Goal: Check status: Check status

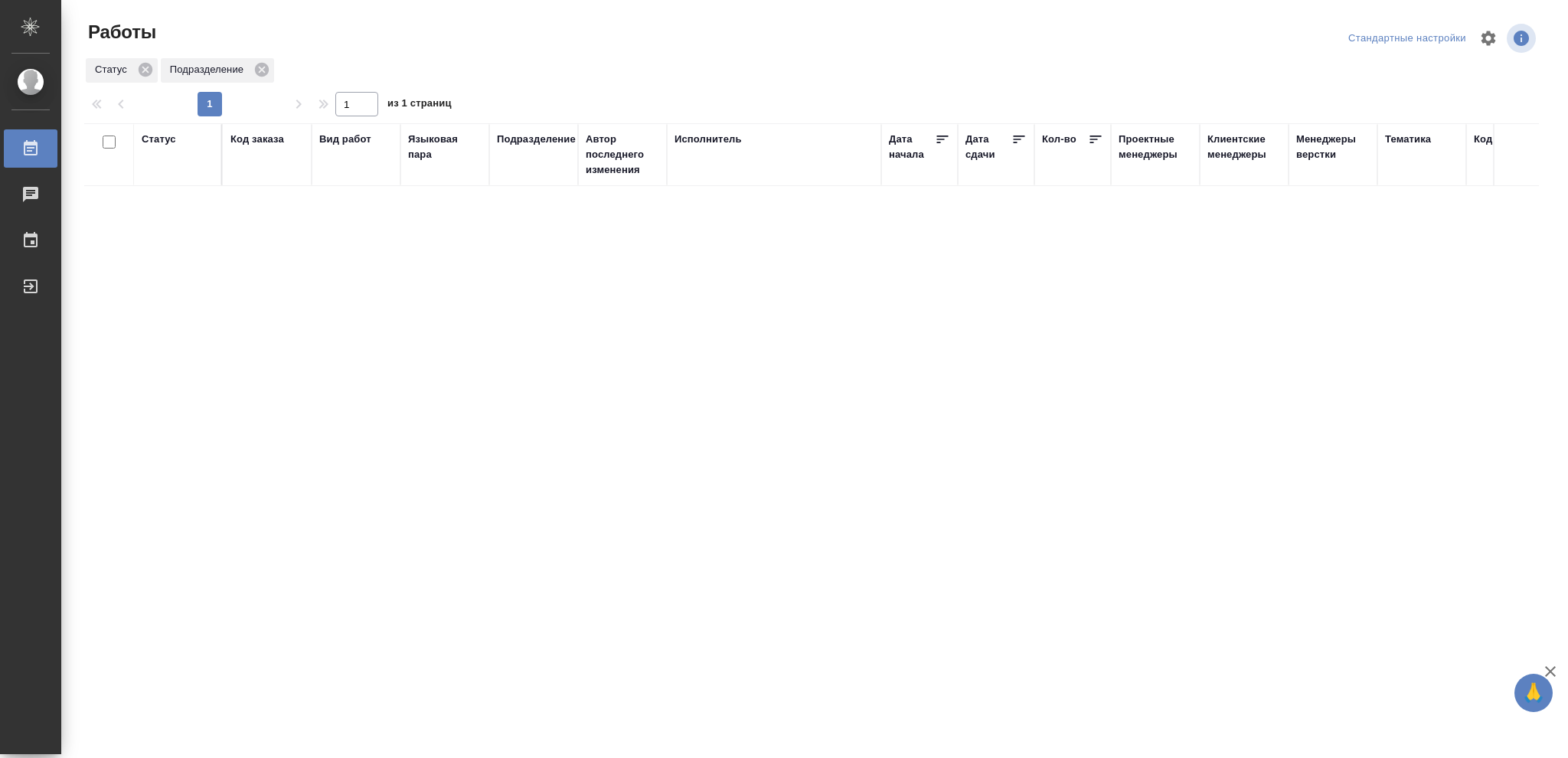
click at [150, 139] on div "Статус" at bounding box center [159, 139] width 35 height 15
click at [167, 182] on icon at bounding box center [170, 178] width 11 height 11
click at [527, 178] on icon at bounding box center [527, 174] width 11 height 11
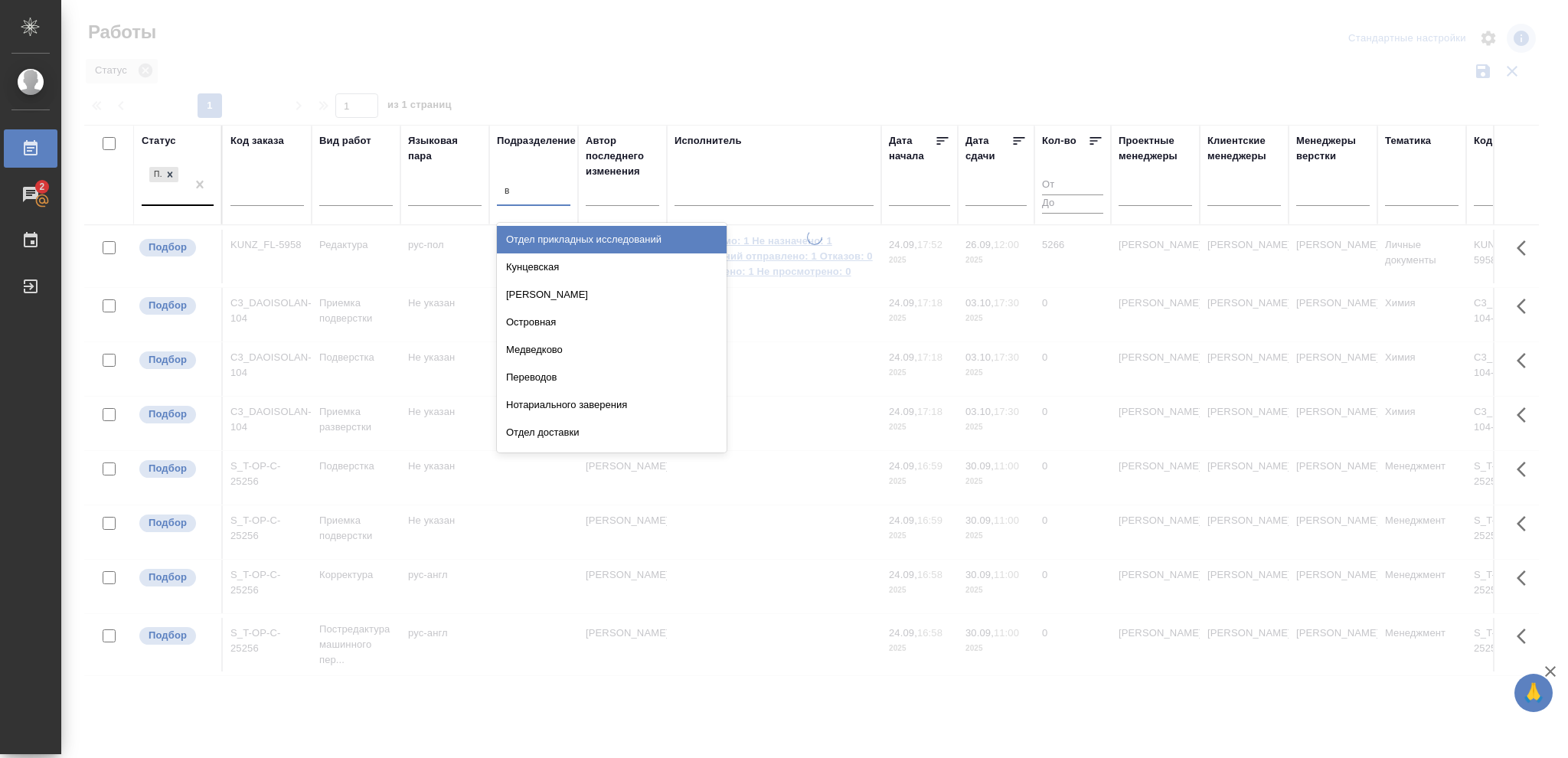
type input "ве"
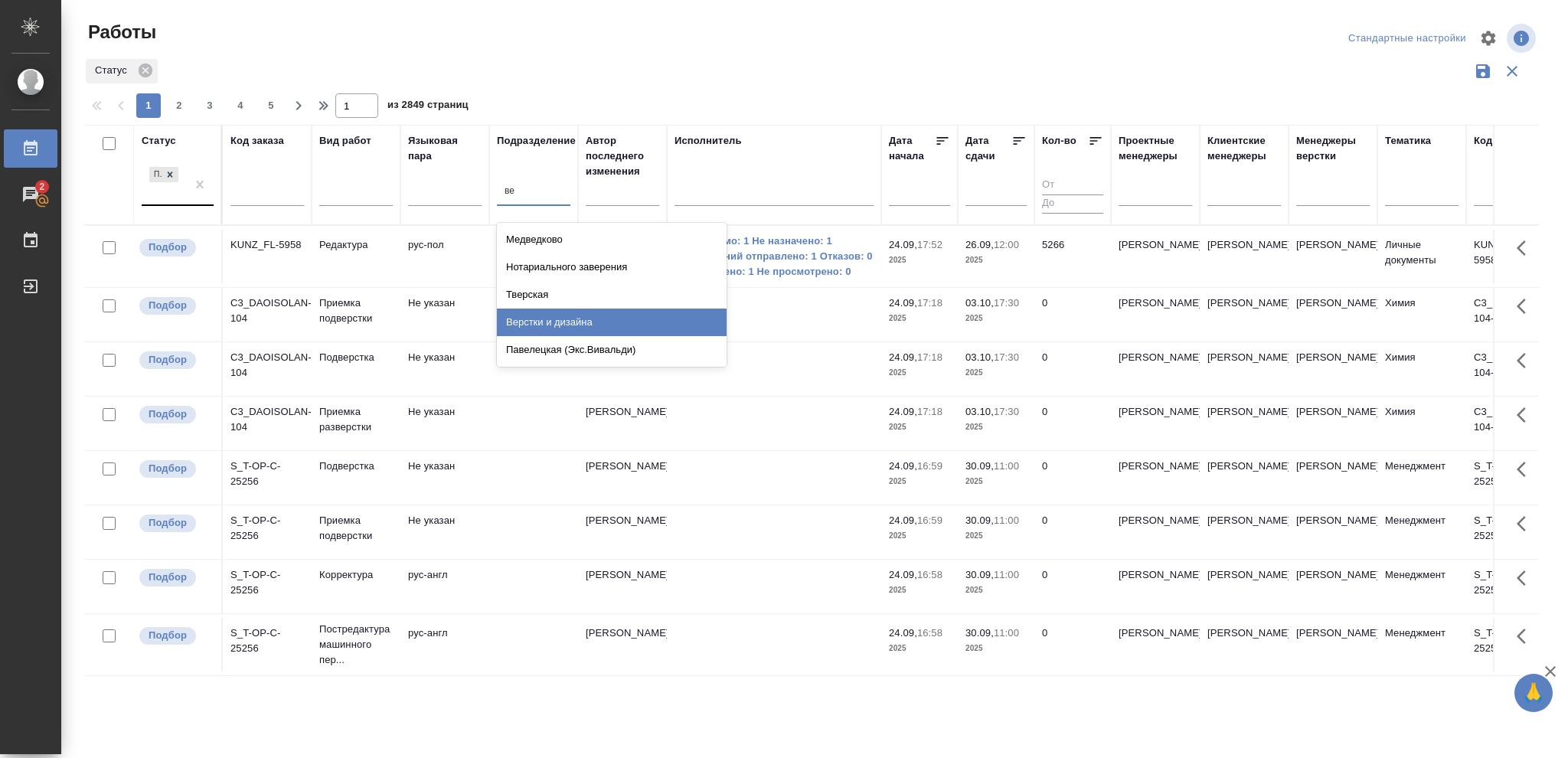
click at [560, 319] on div "Верстки и дизайна" at bounding box center [612, 322] width 230 height 28
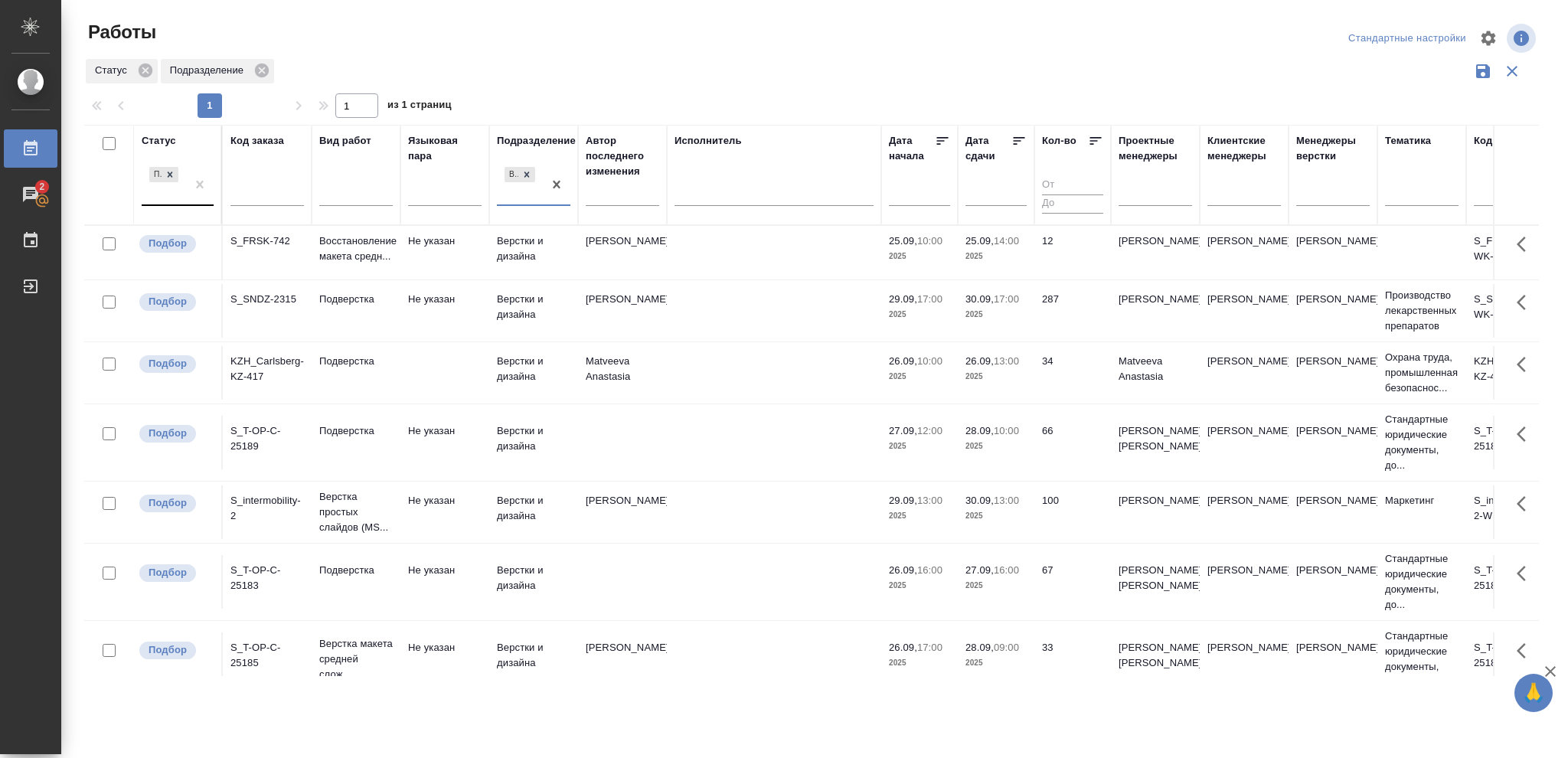
click at [993, 257] on p "2025" at bounding box center [996, 256] width 61 height 15
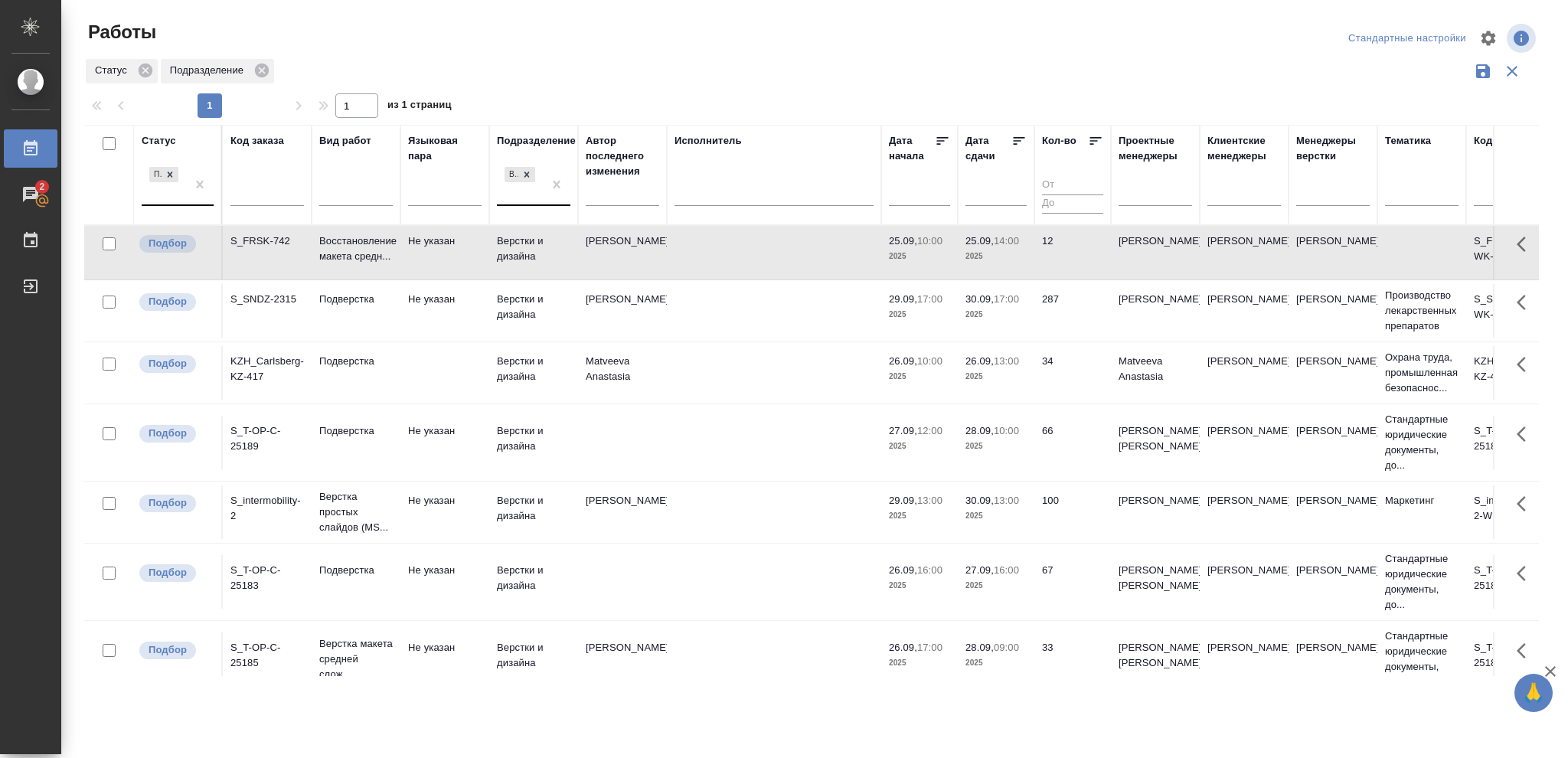
click at [993, 257] on p "2025" at bounding box center [996, 256] width 61 height 15
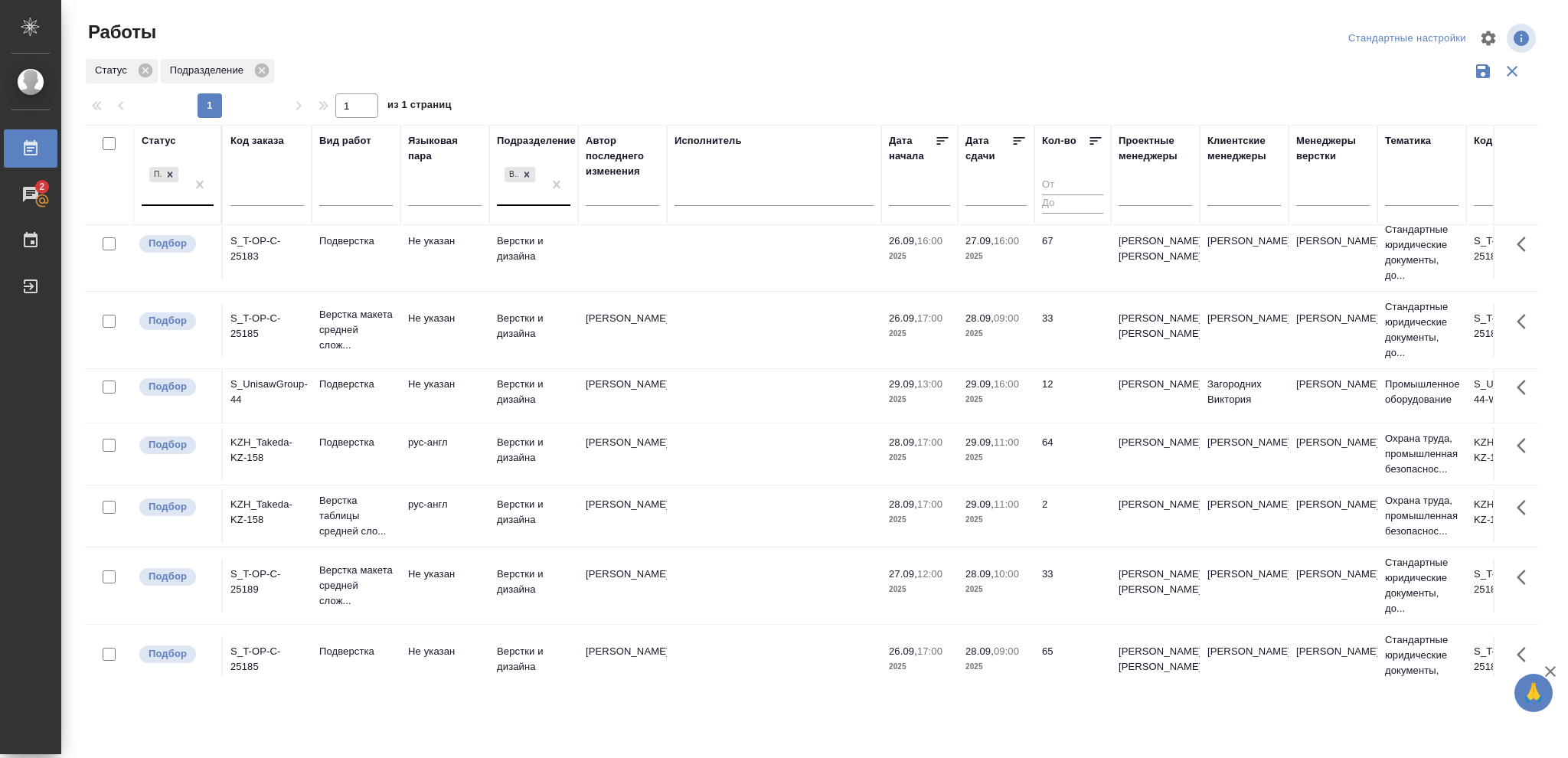
scroll to position [408, 0]
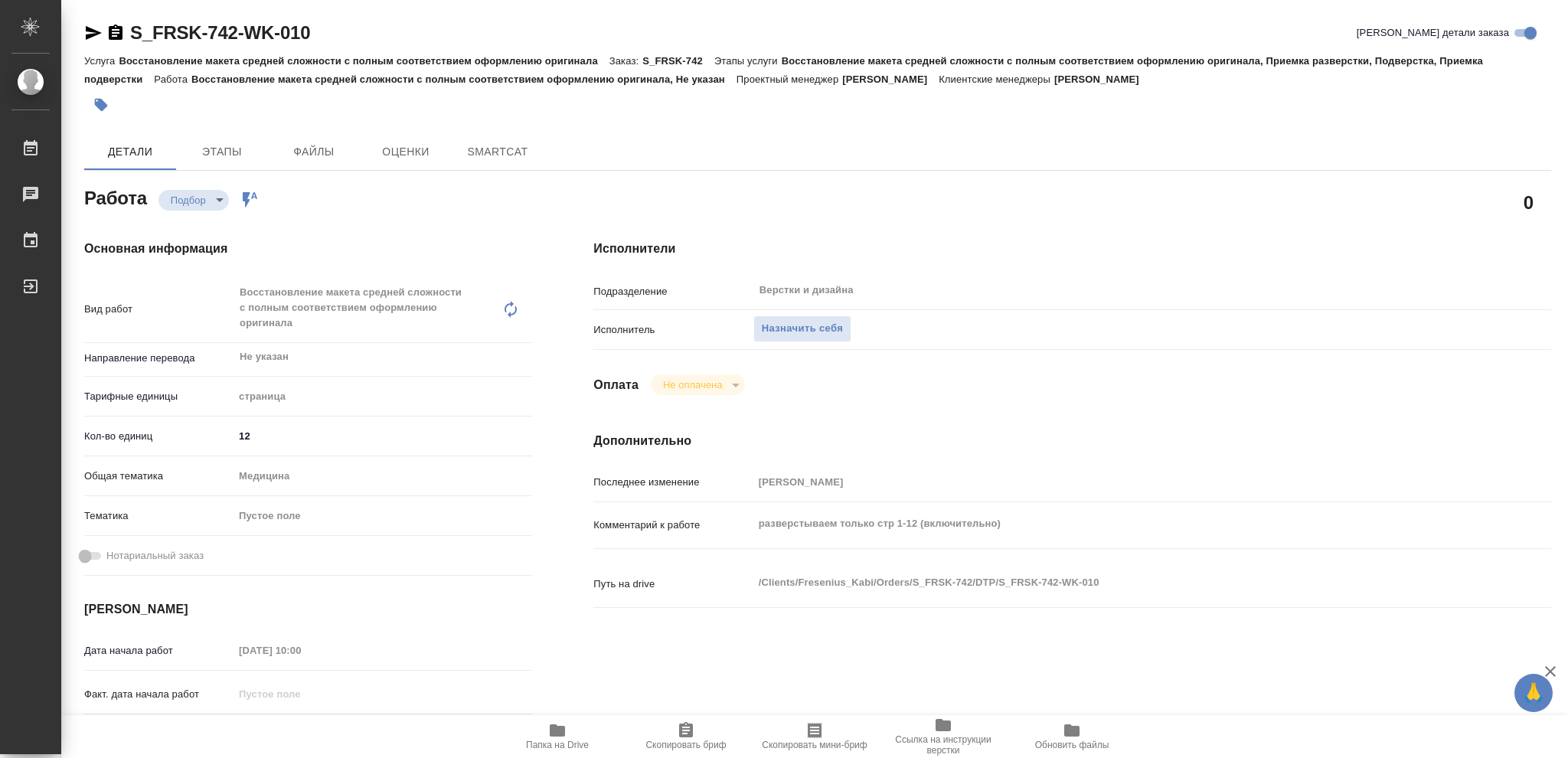
type textarea "x"
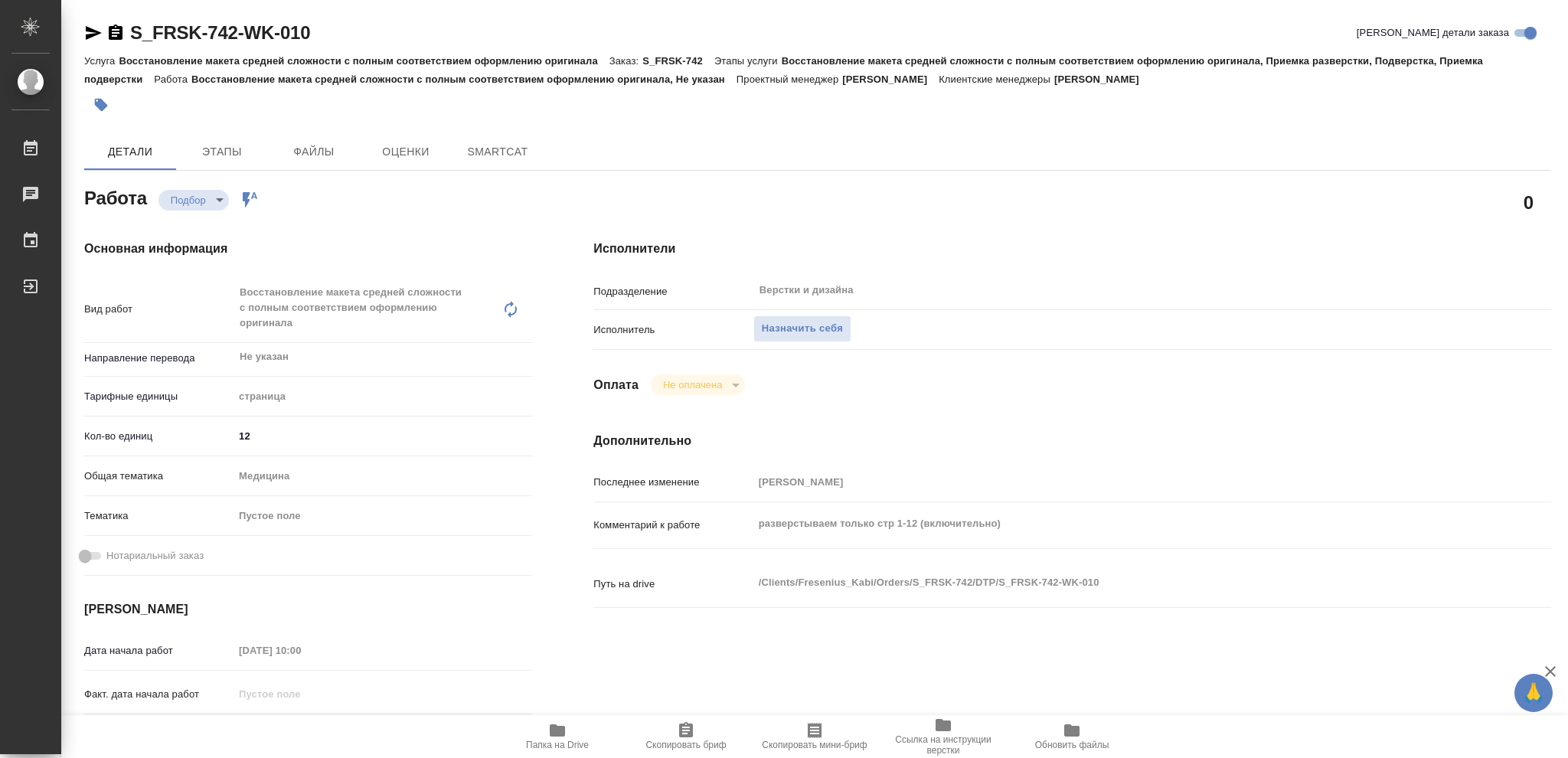
type textarea "x"
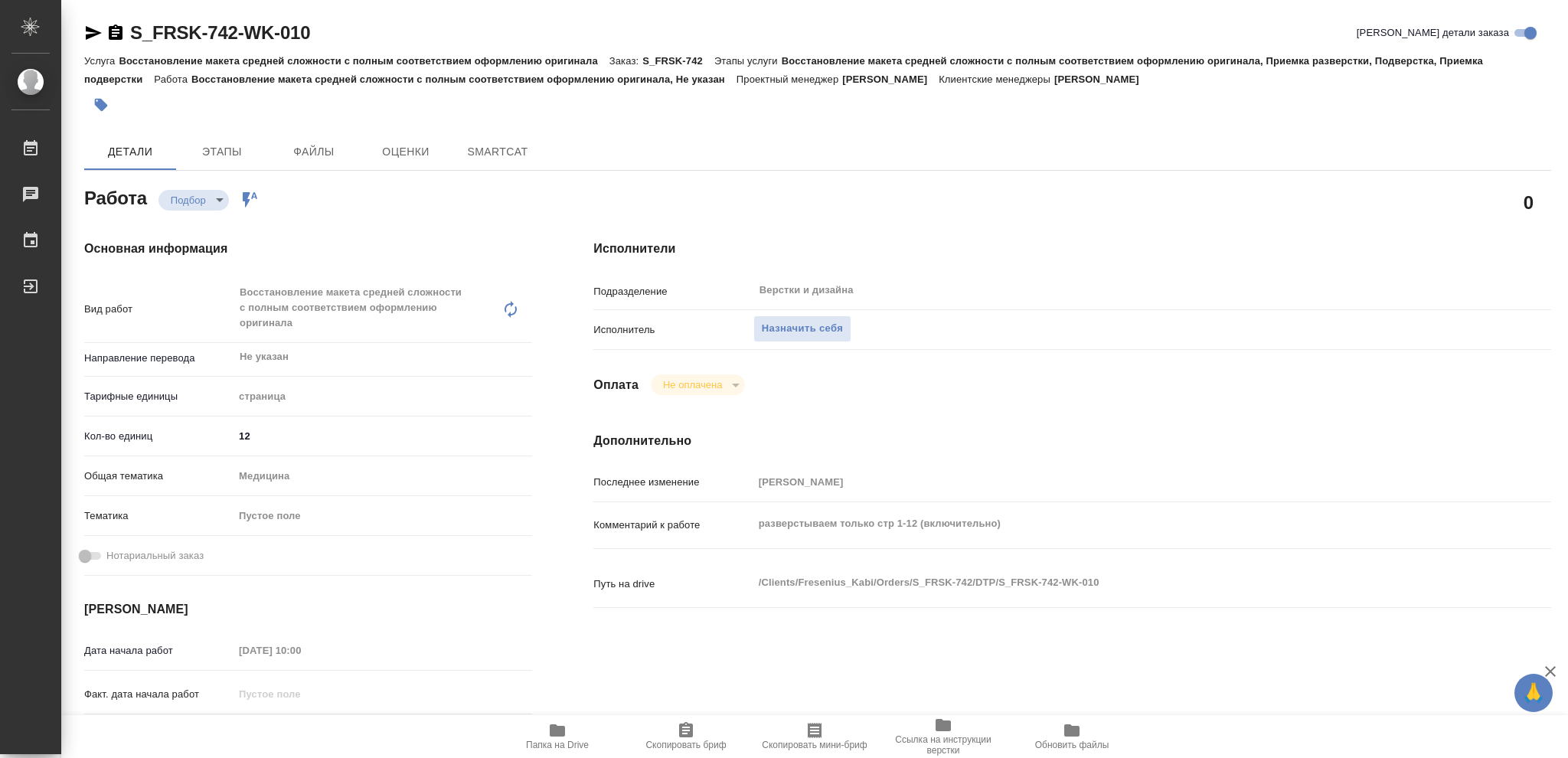
type textarea "x"
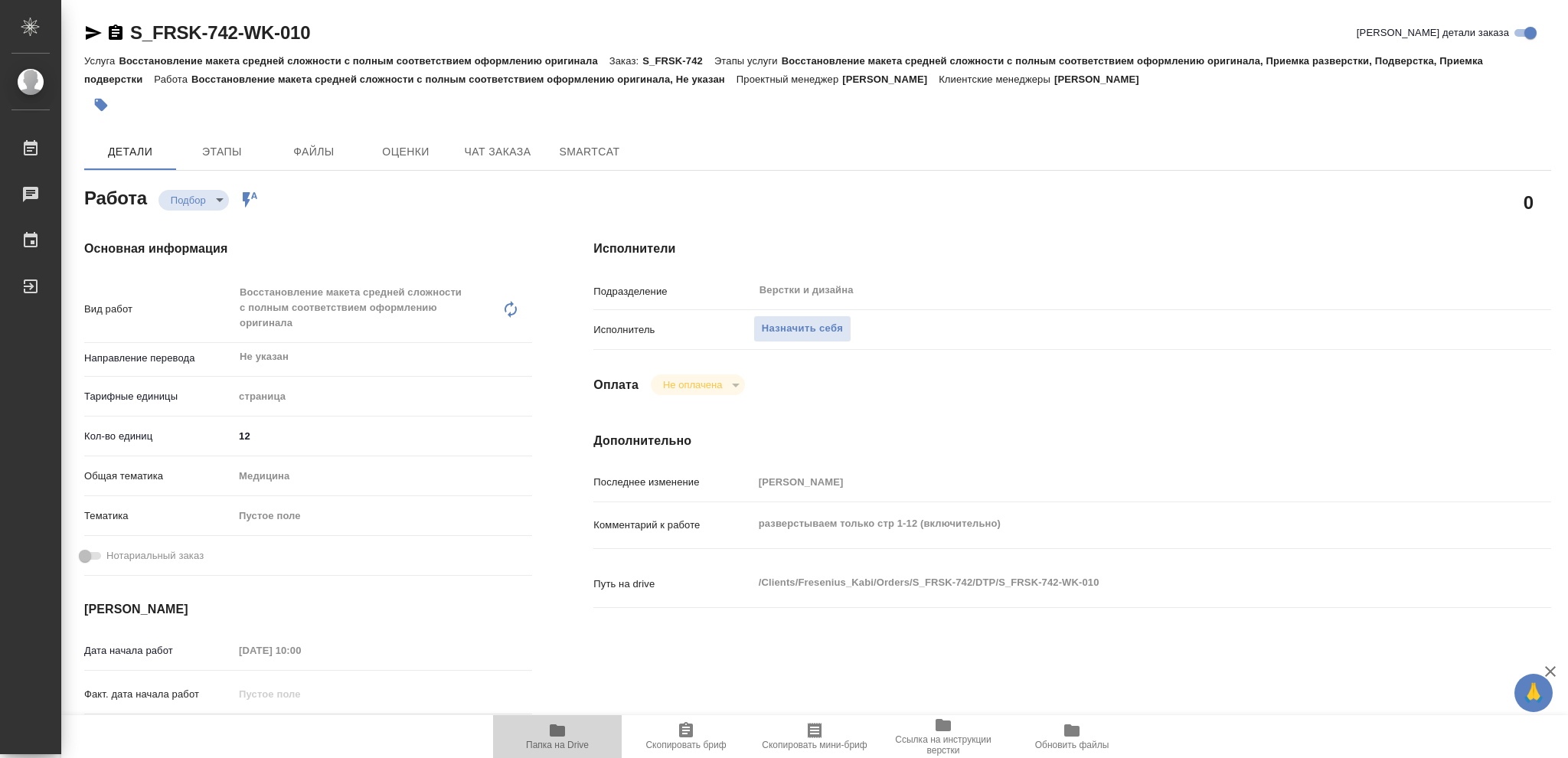
type textarea "x"
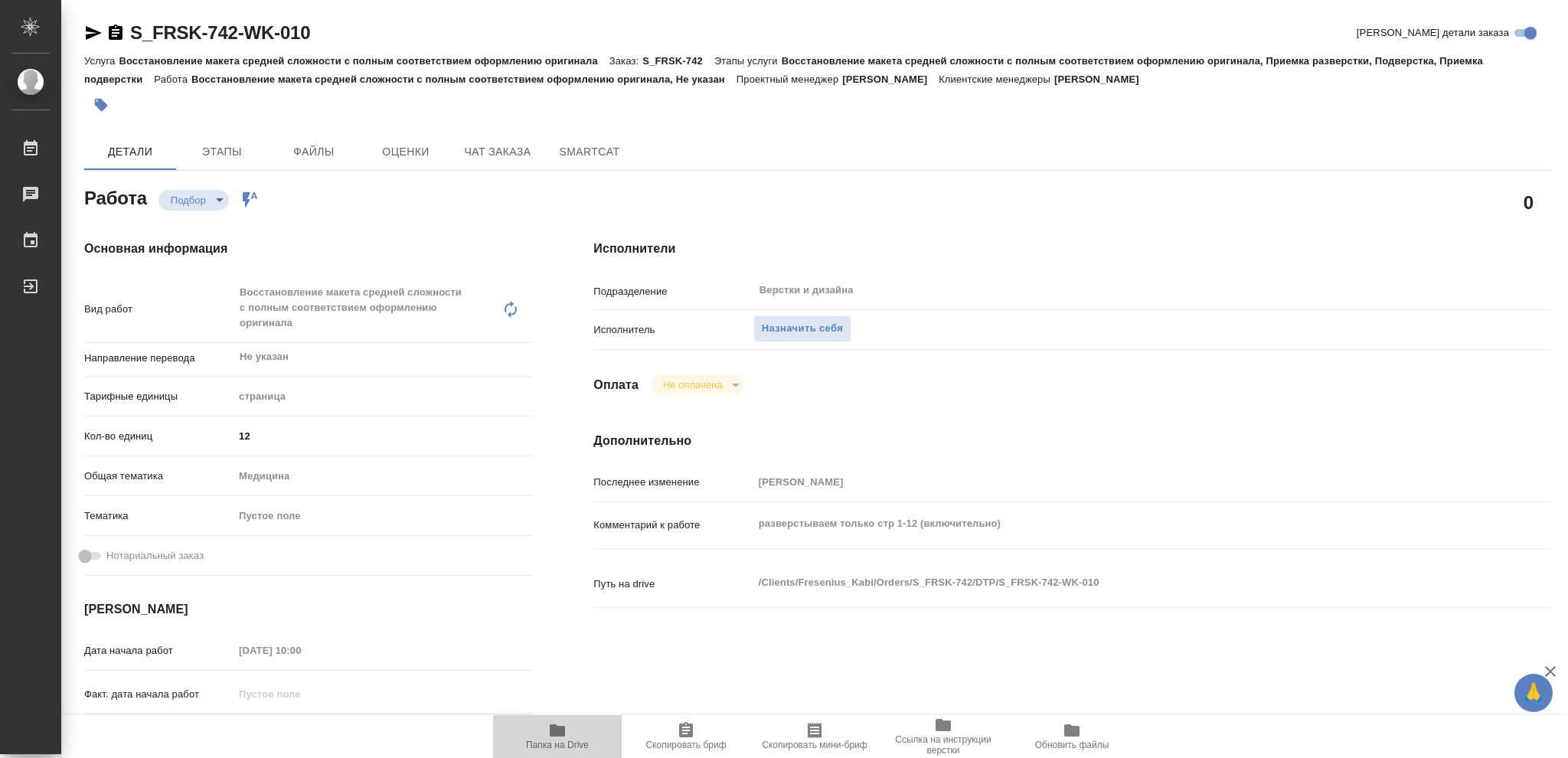
click at [560, 727] on icon "button" at bounding box center [558, 730] width 19 height 19
type textarea "x"
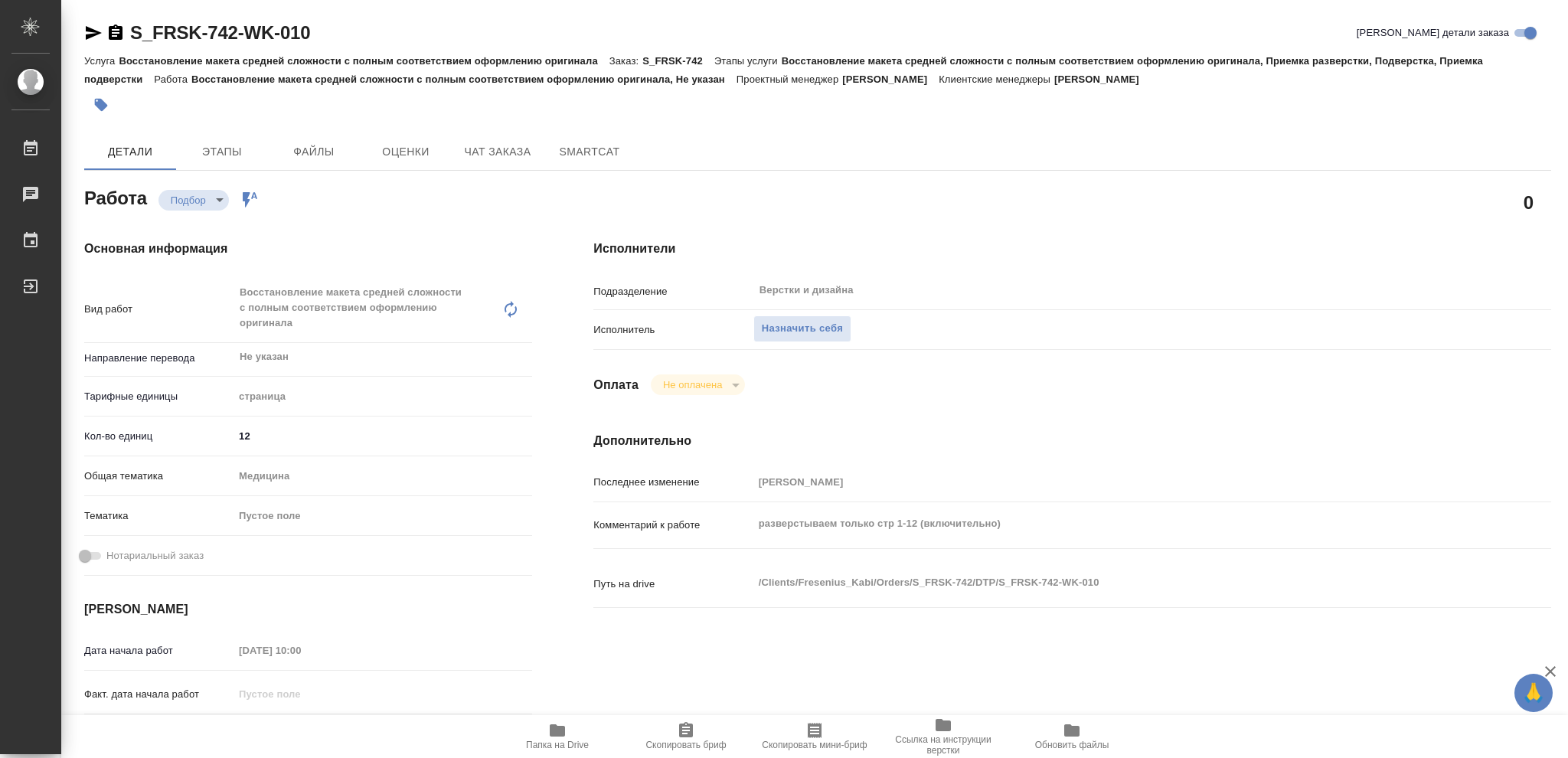
type textarea "x"
